Goal: Information Seeking & Learning: Learn about a topic

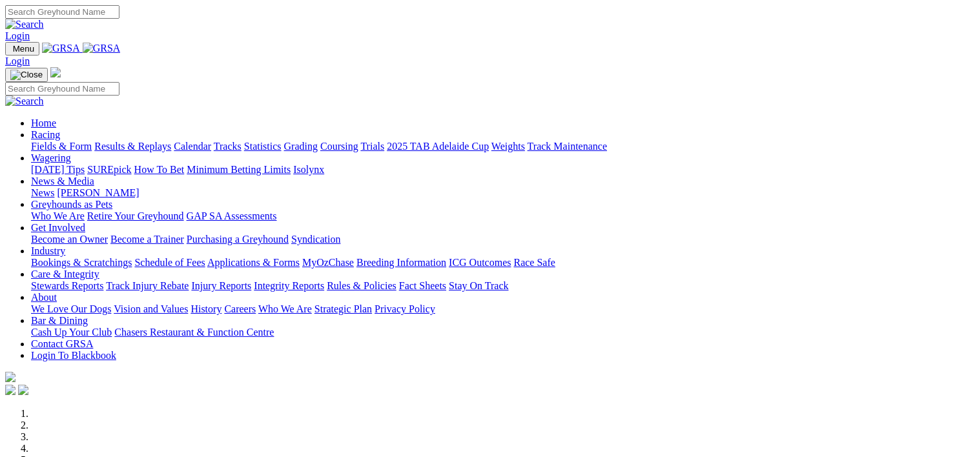
scroll to position [483, 0]
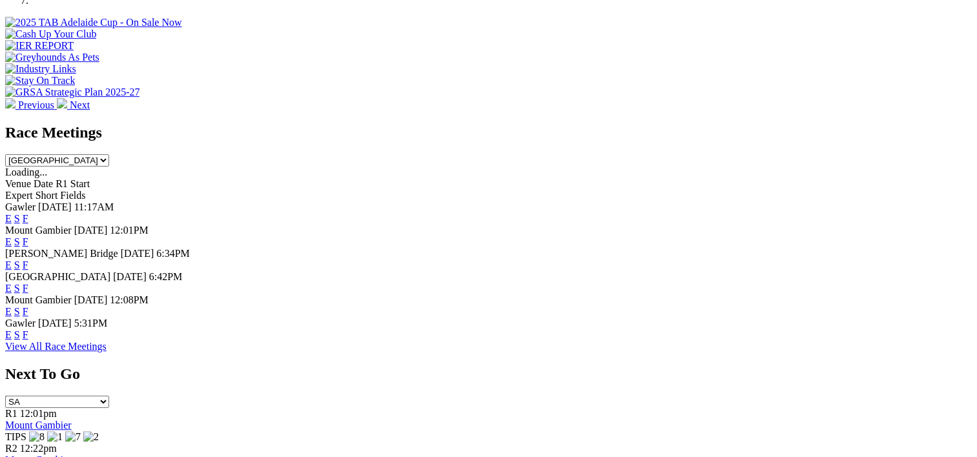
click at [28, 213] on link "F" at bounding box center [26, 218] width 6 height 11
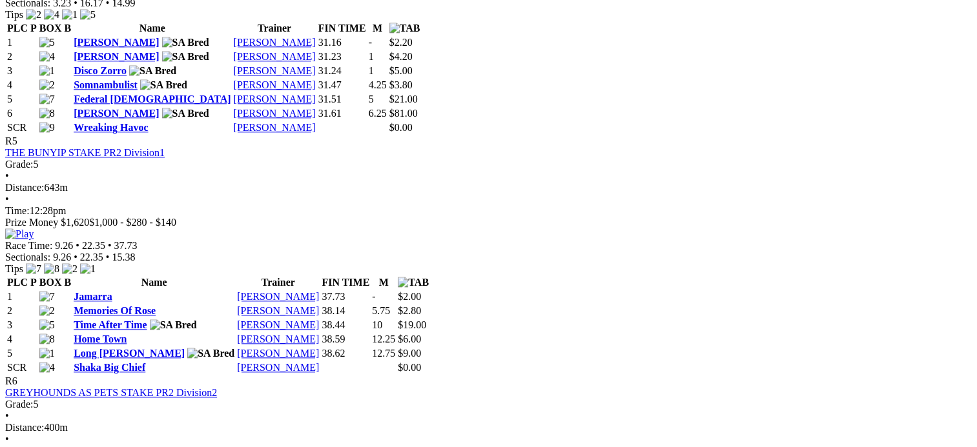
scroll to position [1441, 0]
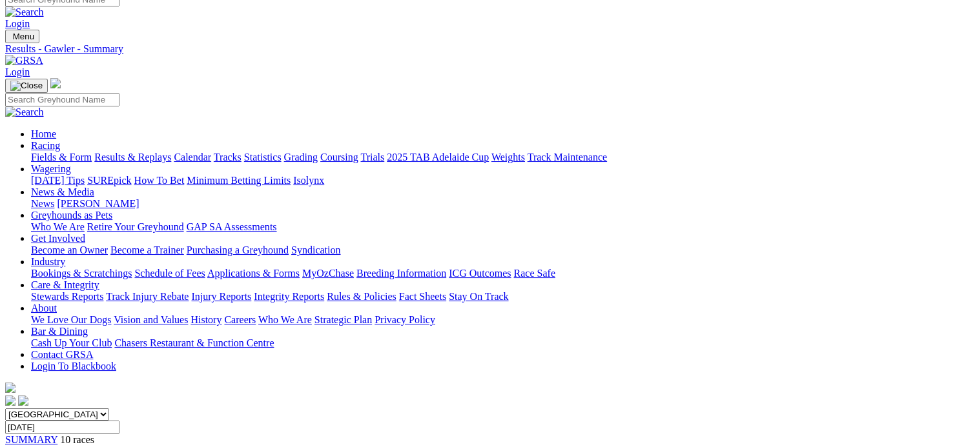
scroll to position [0, 0]
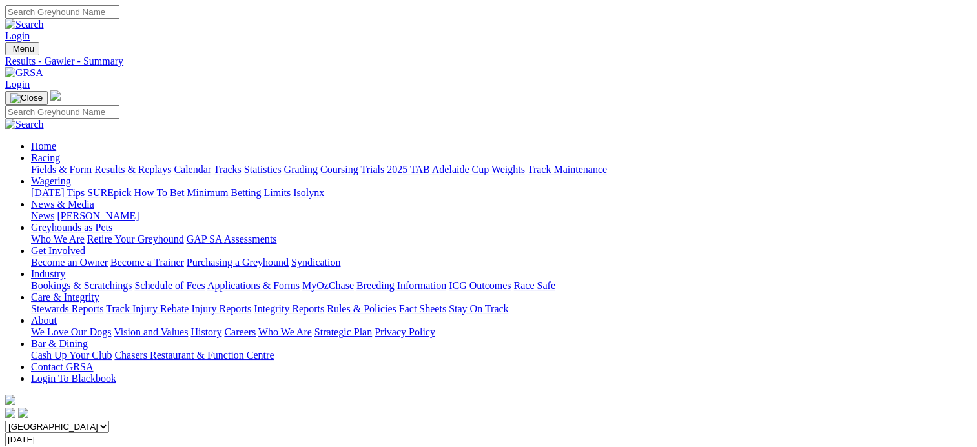
click at [281, 164] on link "Statistics" at bounding box center [262, 169] width 37 height 11
click at [61, 443] on link "Trainer" at bounding box center [46, 448] width 30 height 11
type input "pringle"
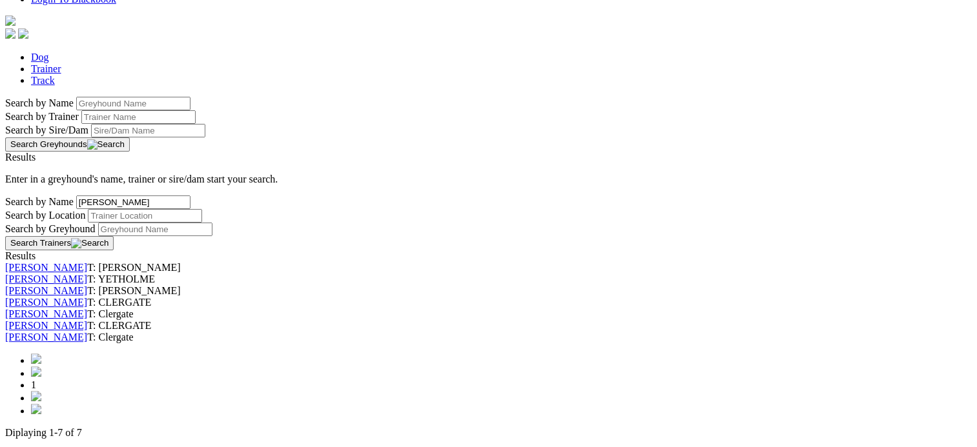
scroll to position [381, 0]
click at [87, 319] on link "Roseleen Pringle" at bounding box center [46, 324] width 82 height 11
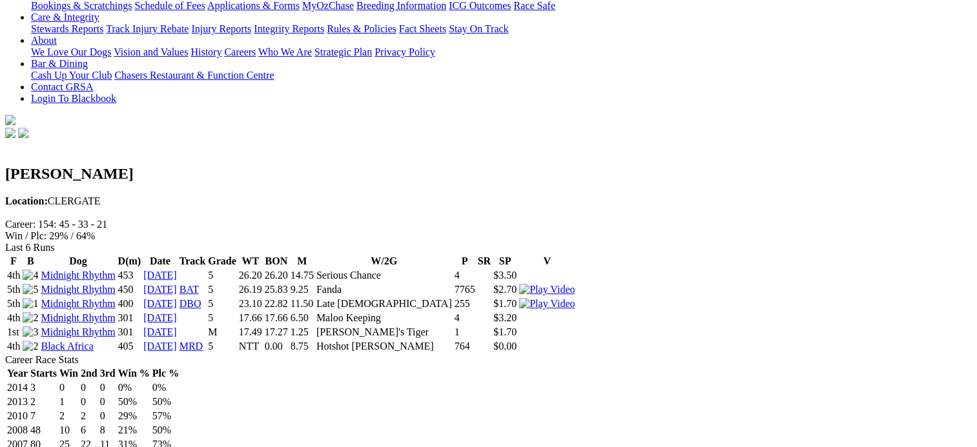
scroll to position [284, 0]
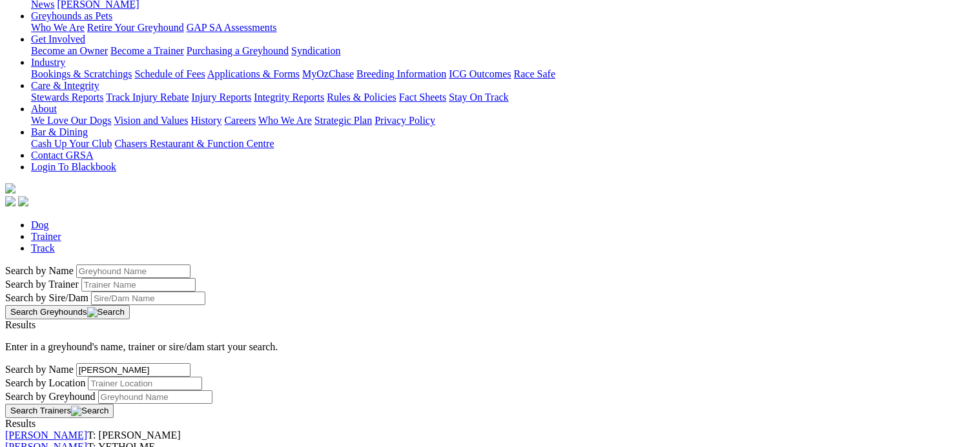
scroll to position [213, 0]
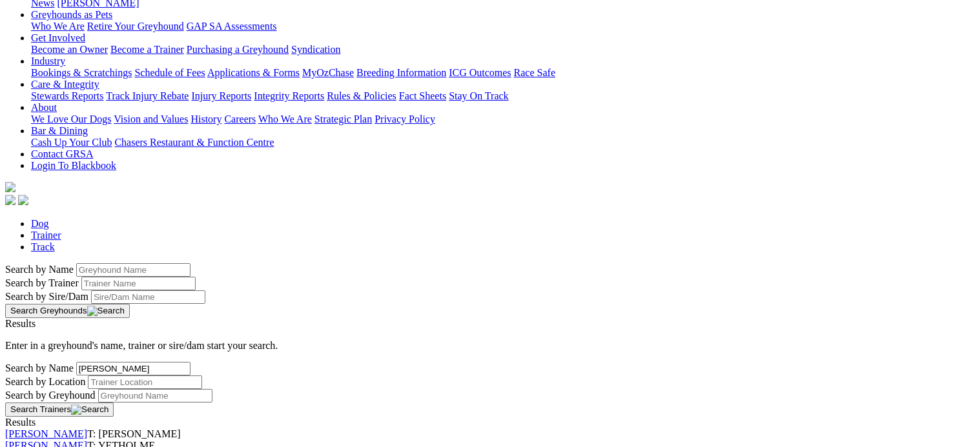
click at [87, 440] on link "[PERSON_NAME]" at bounding box center [46, 445] width 82 height 11
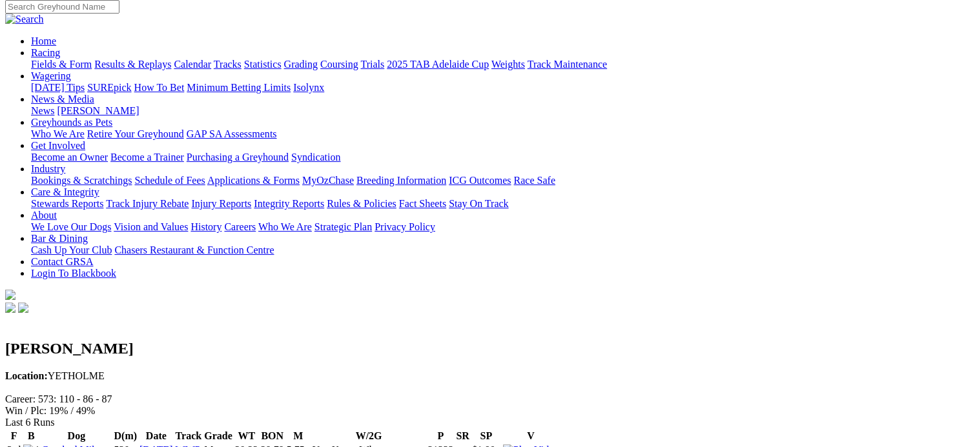
scroll to position [103, 0]
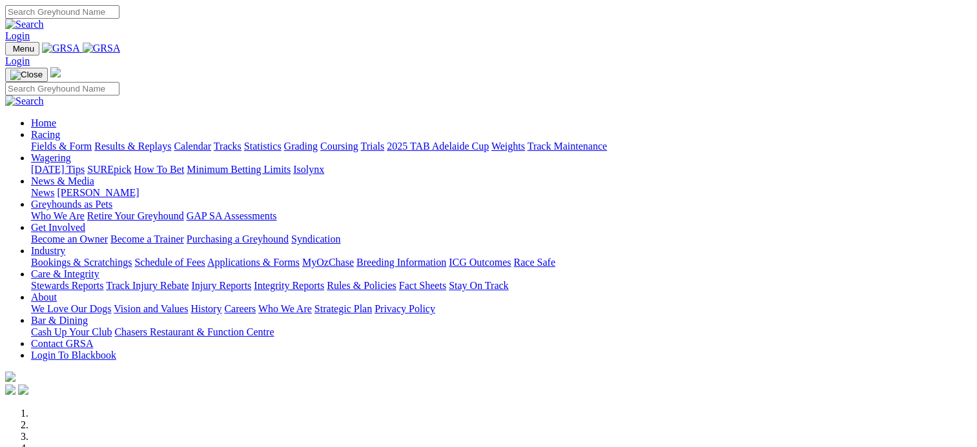
click at [281, 141] on link "Statistics" at bounding box center [262, 146] width 37 height 11
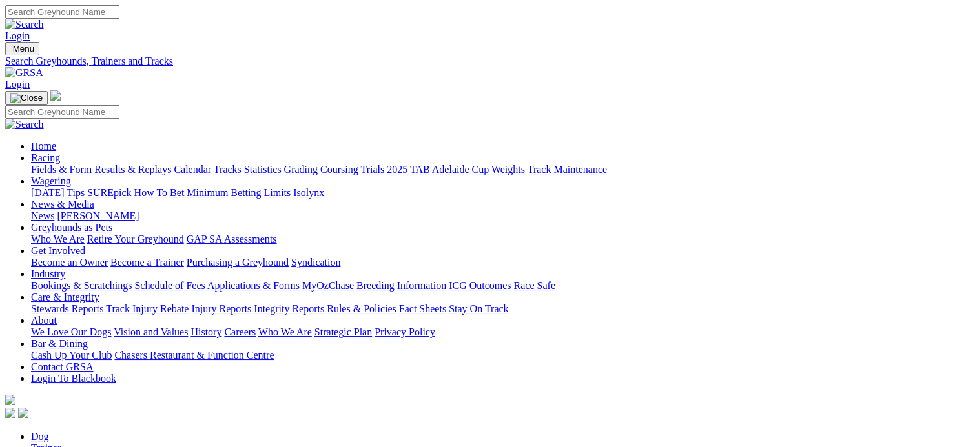
type input "kipling"
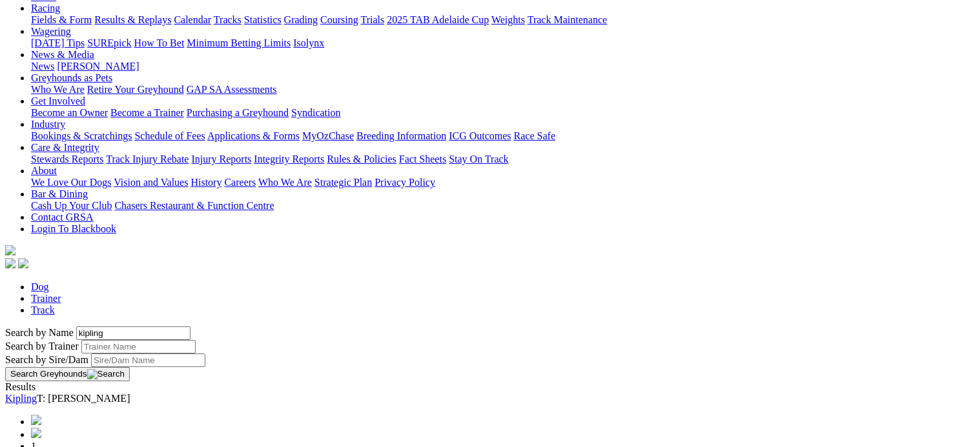
scroll to position [154, 0]
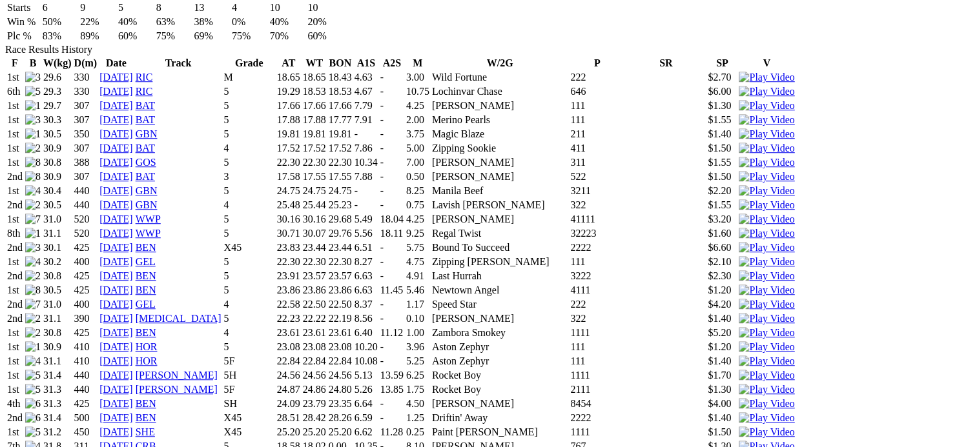
scroll to position [903, 0]
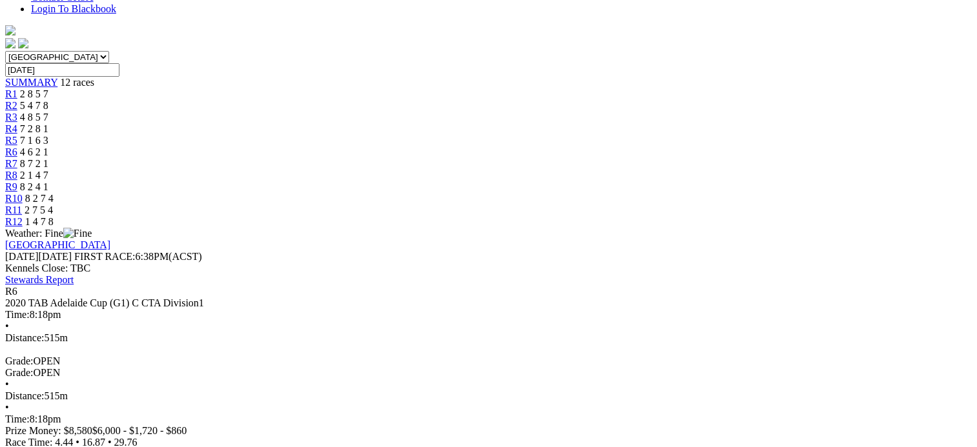
scroll to position [375, 0]
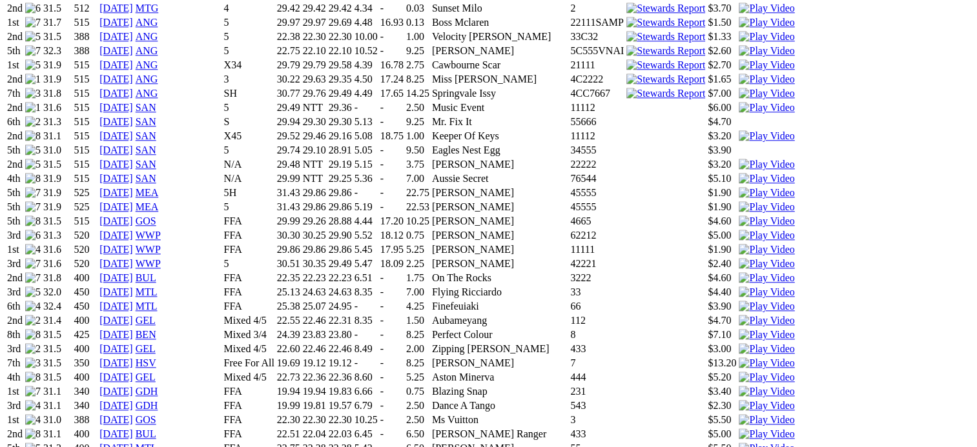
scroll to position [1410, 0]
click at [739, 414] on img at bounding box center [767, 420] width 56 height 12
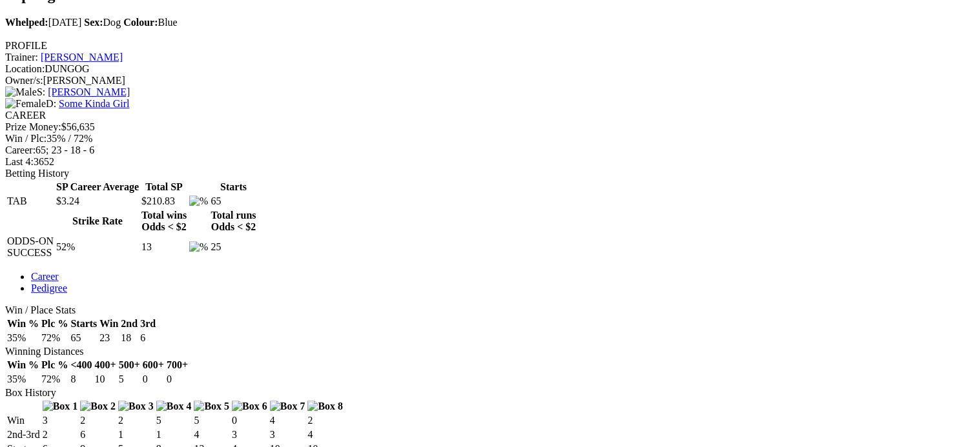
scroll to position [442, 0]
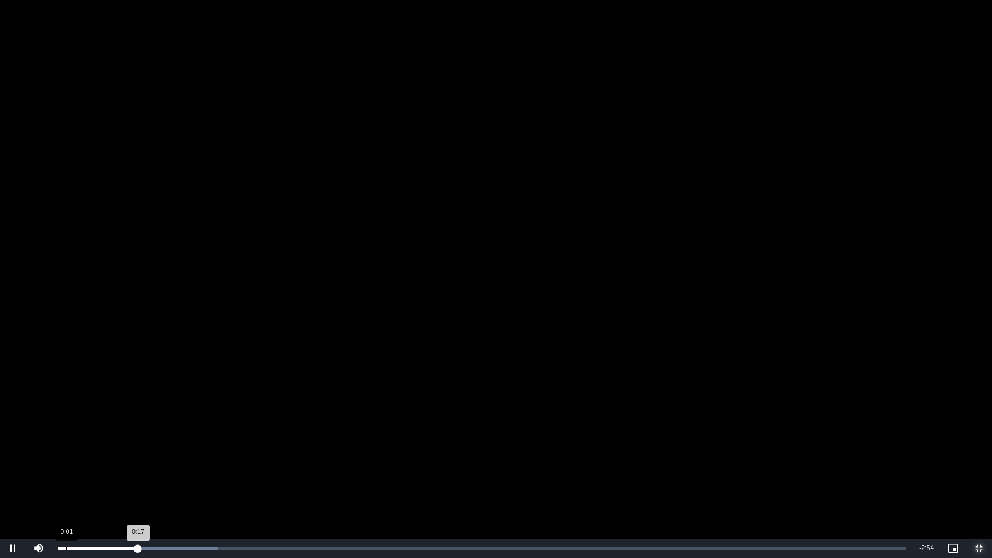
click at [65, 447] on div "Loaded : 18.87% 0:01 0:17" at bounding box center [482, 548] width 848 height 3
